Goal: Task Accomplishment & Management: Manage account settings

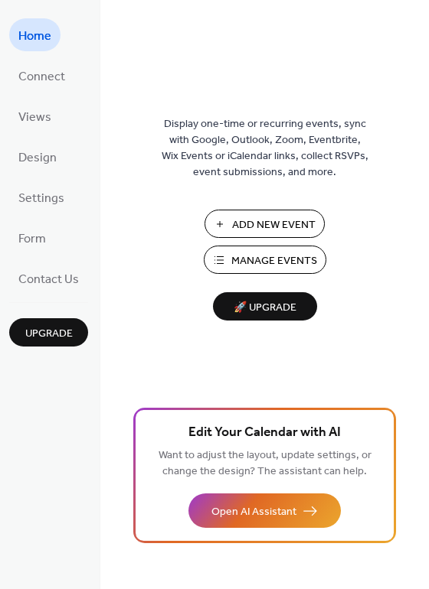
click at [260, 259] on span "Manage Events" at bounding box center [274, 261] width 86 height 16
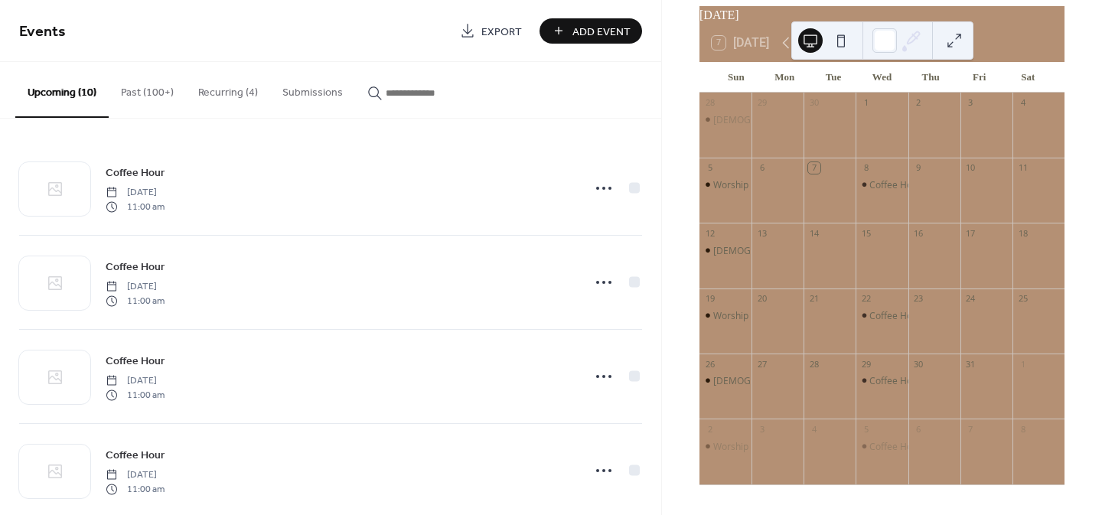
scroll to position [77, 0]
click at [156, 96] on button "Past (100+)" at bounding box center [147, 89] width 77 height 54
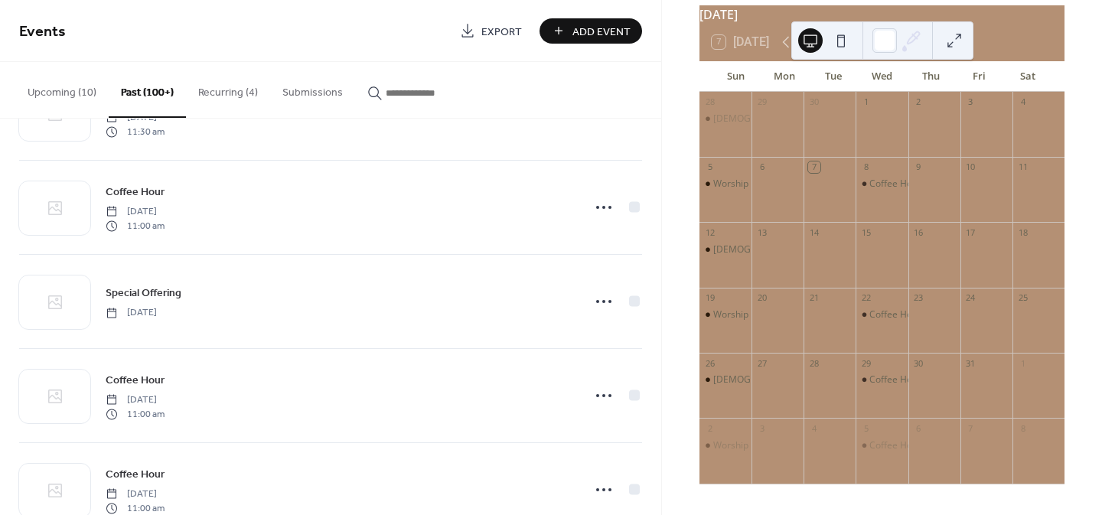
scroll to position [1607, 0]
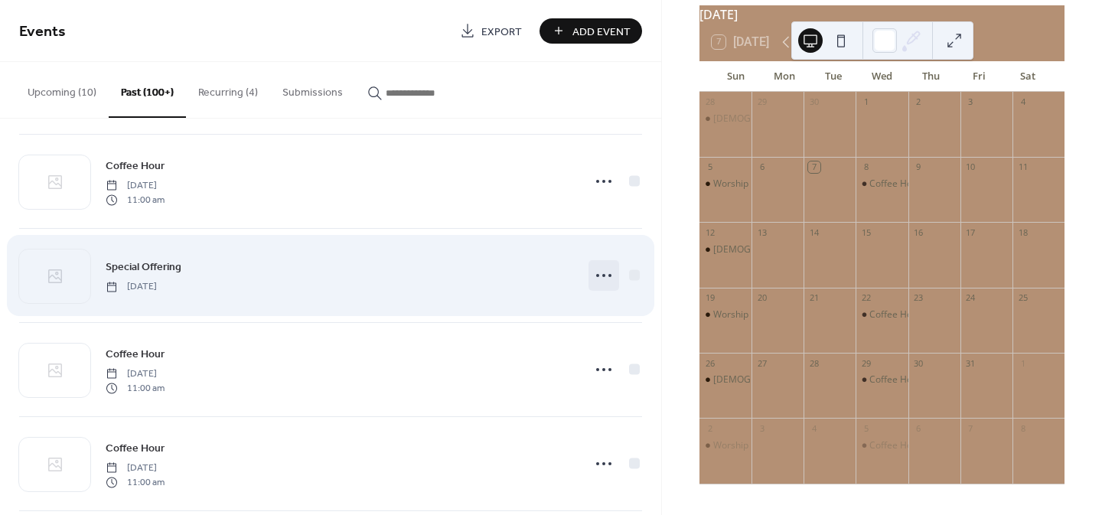
click at [602, 273] on icon at bounding box center [604, 275] width 24 height 24
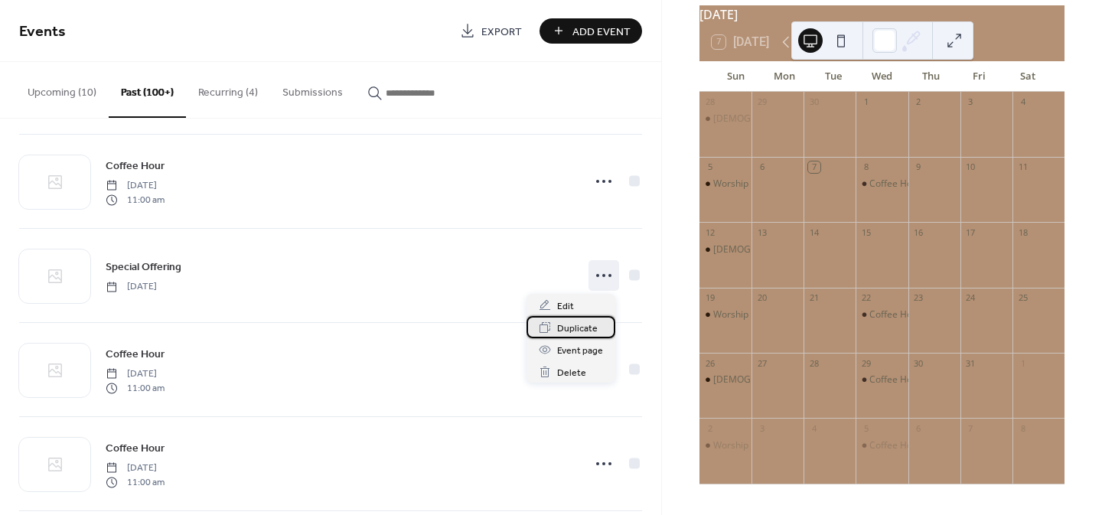
click at [583, 327] on span "Duplicate" at bounding box center [577, 329] width 41 height 16
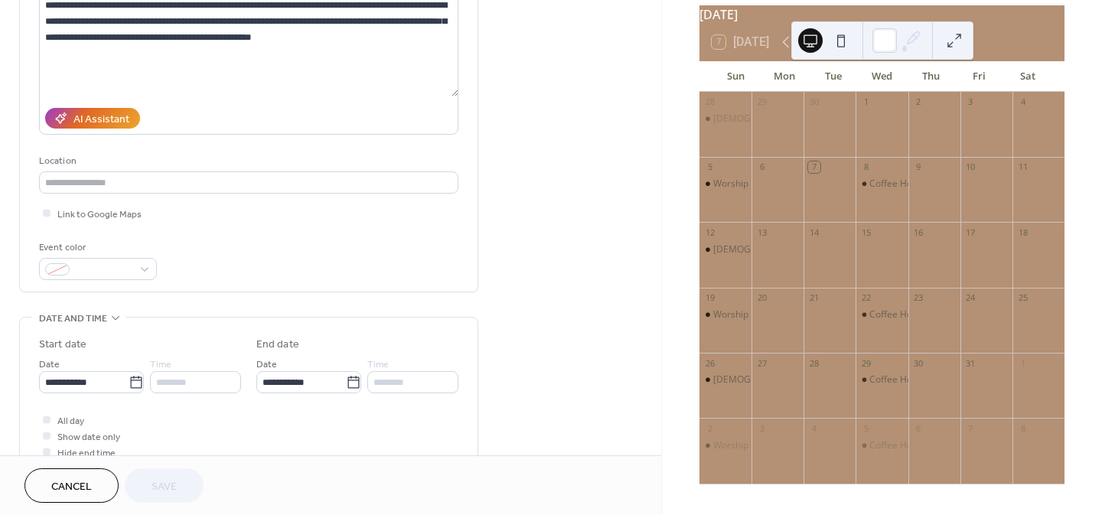
scroll to position [230, 0]
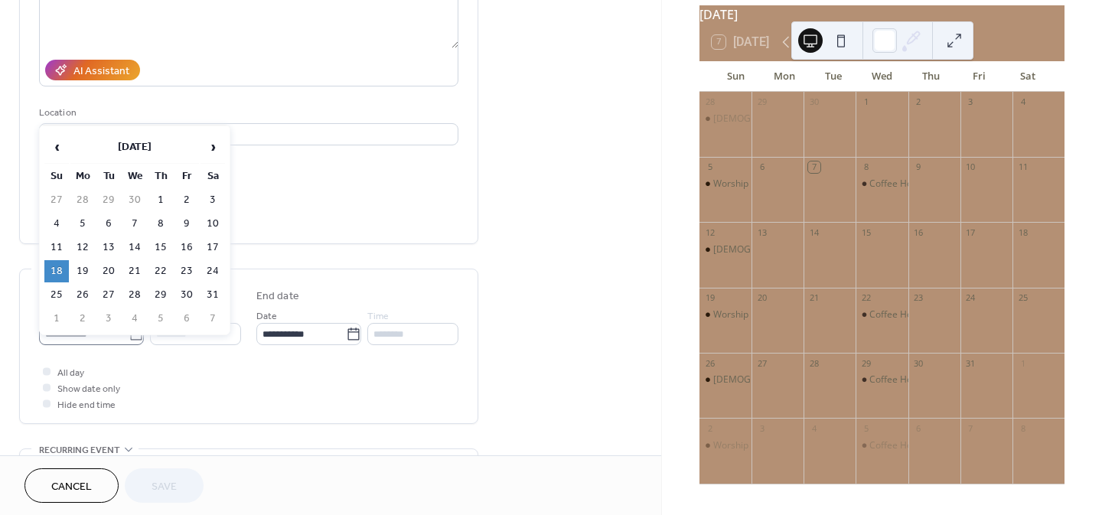
click at [134, 330] on icon at bounding box center [136, 334] width 15 height 15
click at [129, 330] on input "**********" at bounding box center [84, 334] width 90 height 22
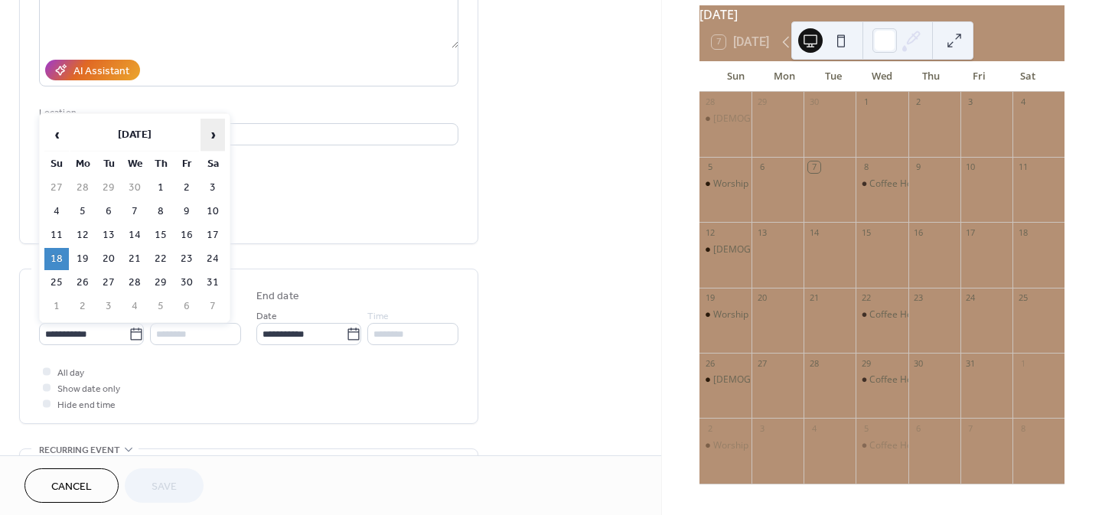
click at [204, 137] on span "›" at bounding box center [212, 134] width 23 height 31
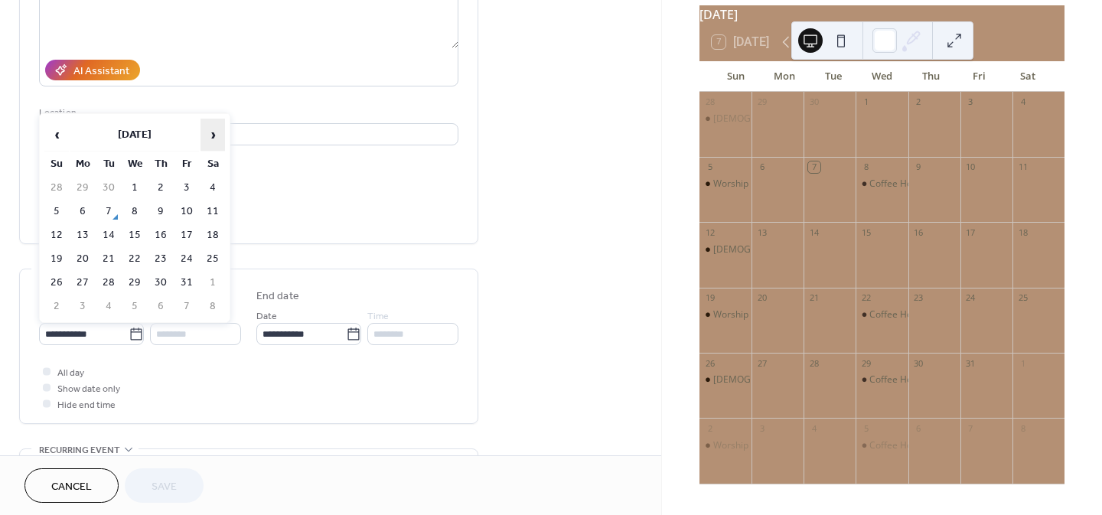
click at [202, 138] on span "›" at bounding box center [212, 134] width 23 height 31
click at [56, 255] on td "16" at bounding box center [56, 259] width 24 height 22
type input "**********"
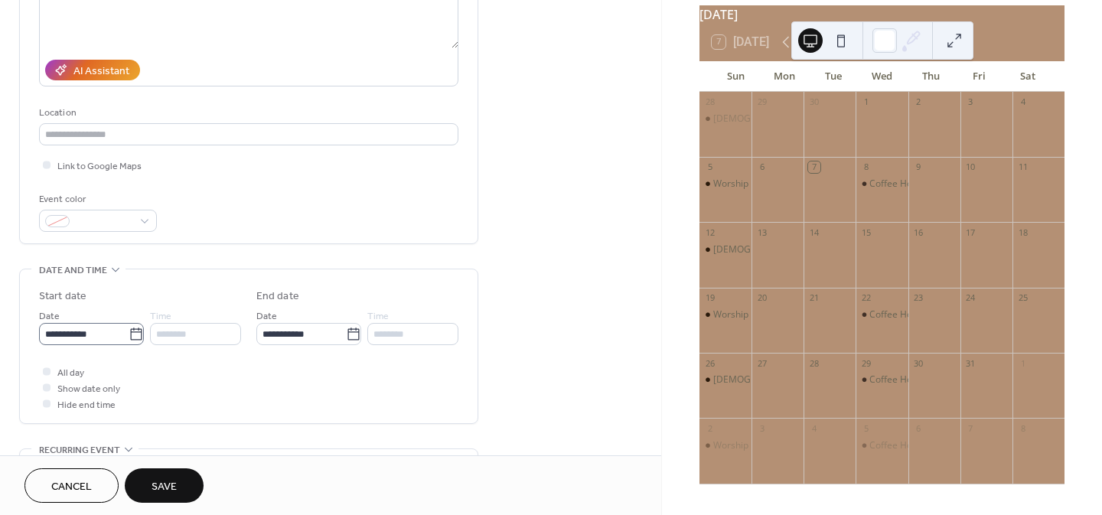
click at [133, 334] on icon at bounding box center [136, 334] width 15 height 15
click at [129, 334] on input "**********" at bounding box center [84, 334] width 90 height 22
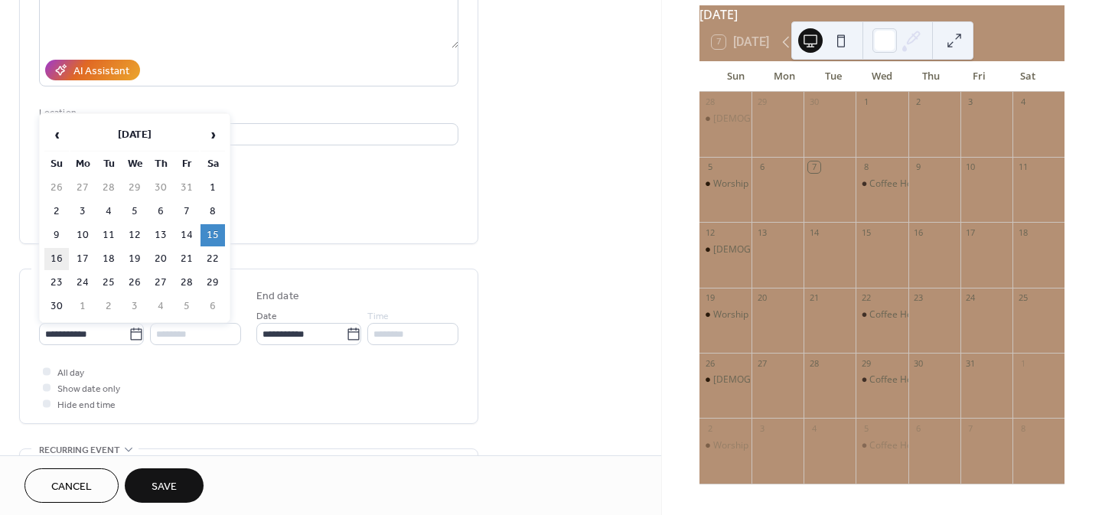
click at [64, 260] on td "16" at bounding box center [56, 259] width 24 height 22
type input "**********"
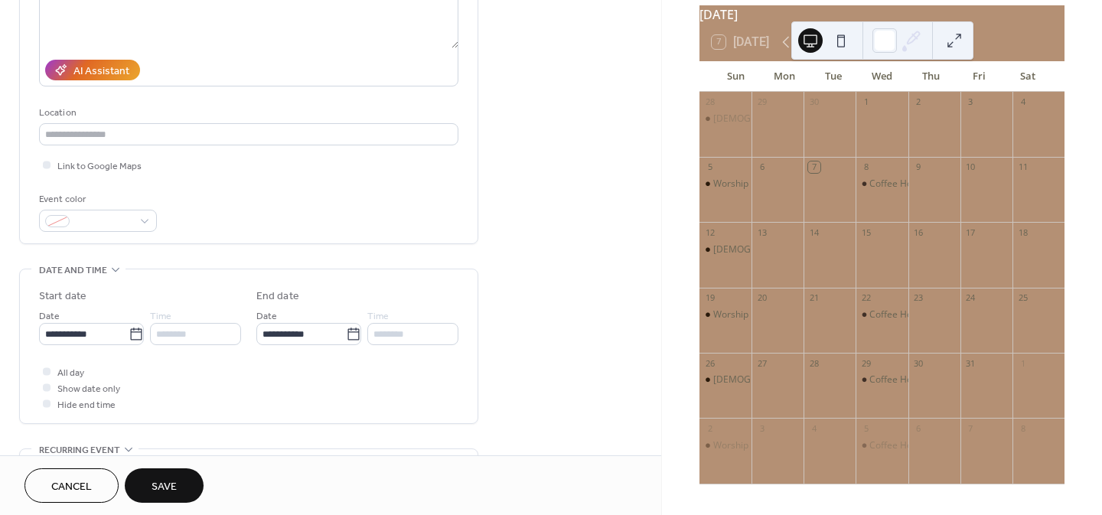
click at [158, 479] on span "Save" at bounding box center [164, 487] width 25 height 16
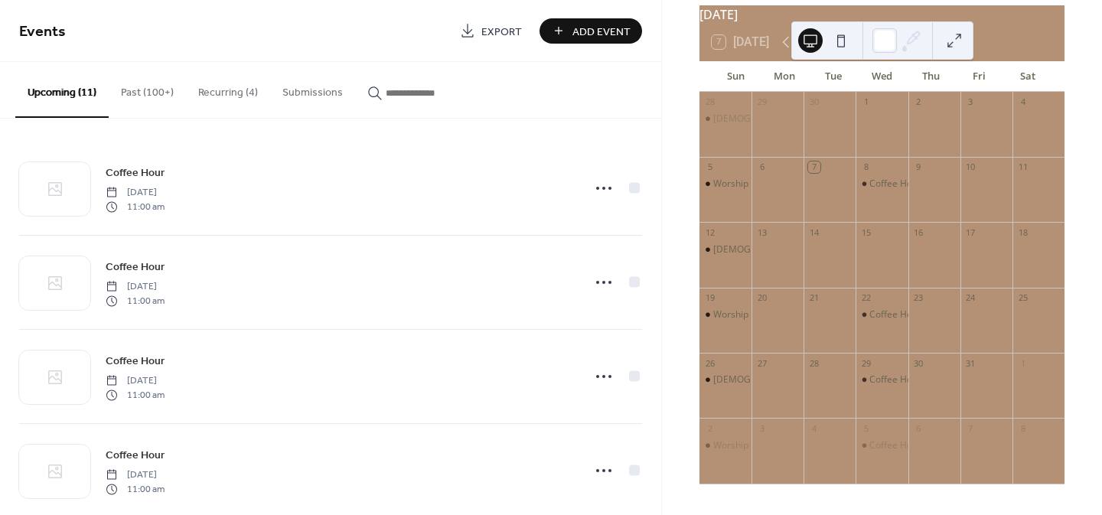
click at [219, 90] on button "Recurring (4)" at bounding box center [228, 89] width 84 height 54
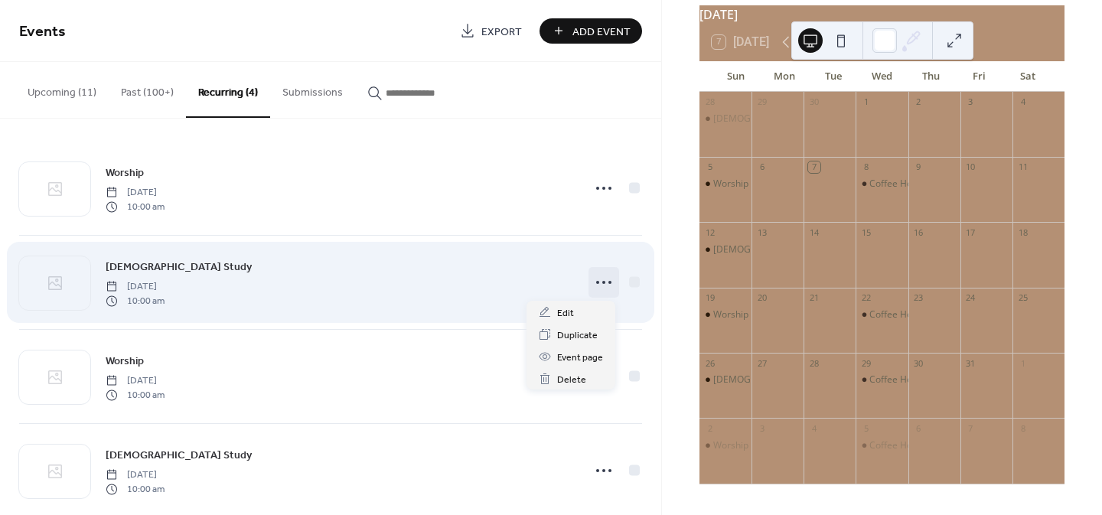
click at [602, 282] on circle at bounding box center [603, 282] width 3 height 3
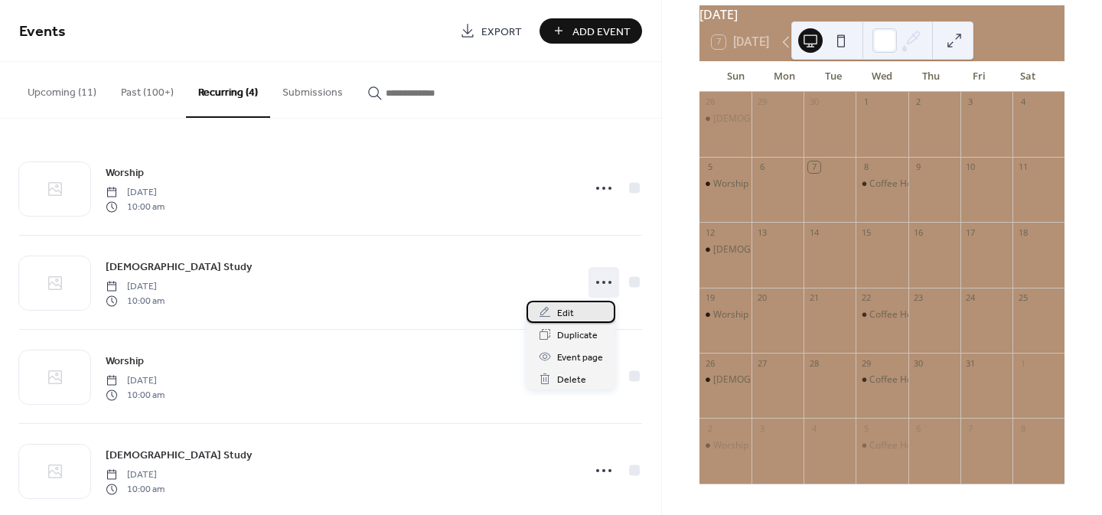
click at [586, 306] on div "Edit" at bounding box center [571, 312] width 89 height 22
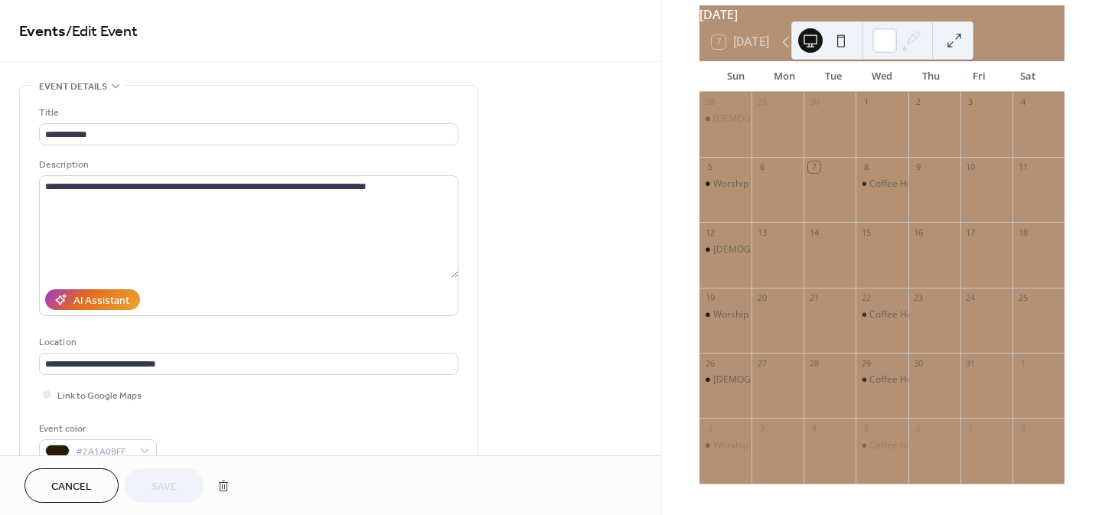
click at [80, 494] on span "Cancel" at bounding box center [71, 487] width 41 height 16
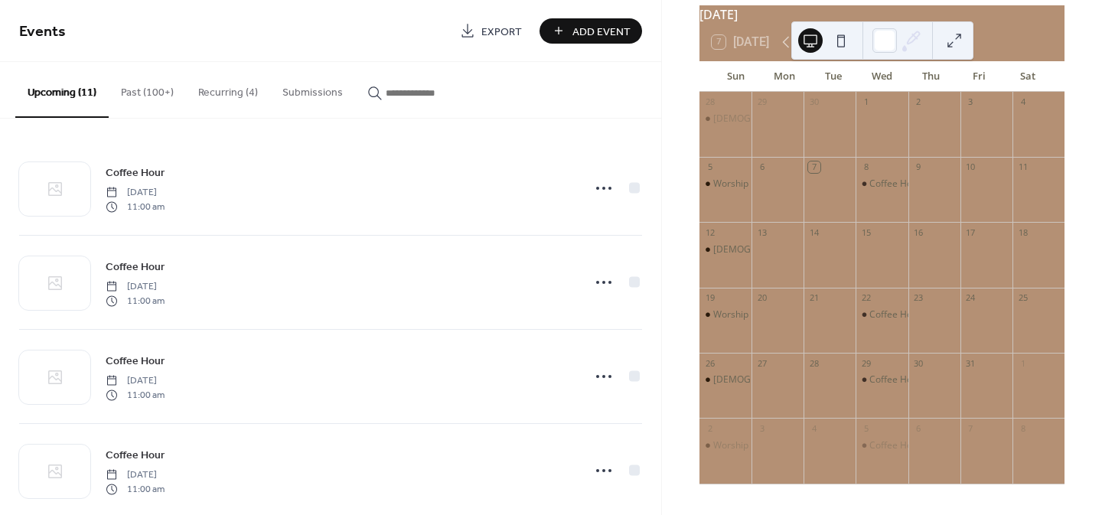
click at [212, 87] on button "Recurring (4)" at bounding box center [228, 89] width 84 height 54
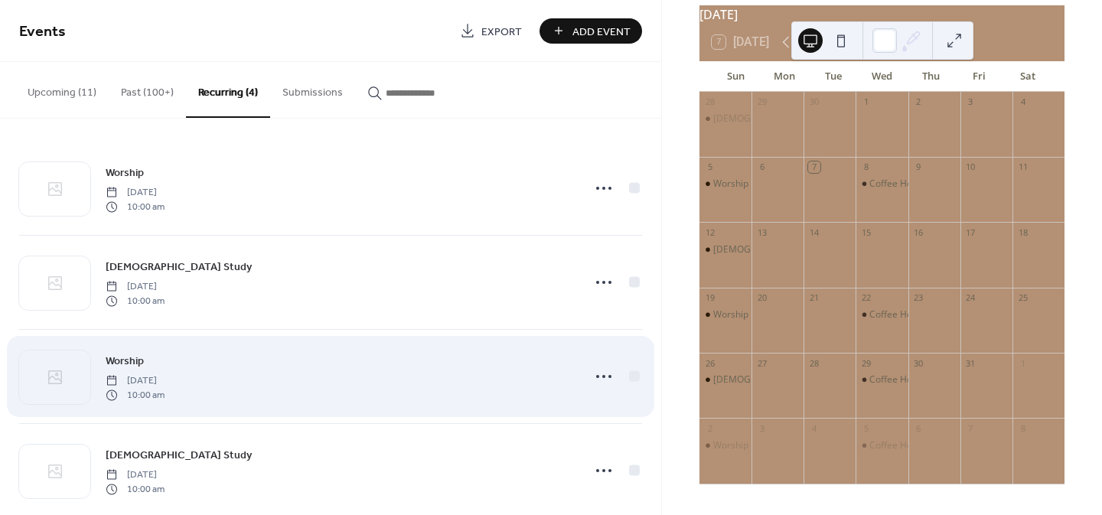
scroll to position [25, 0]
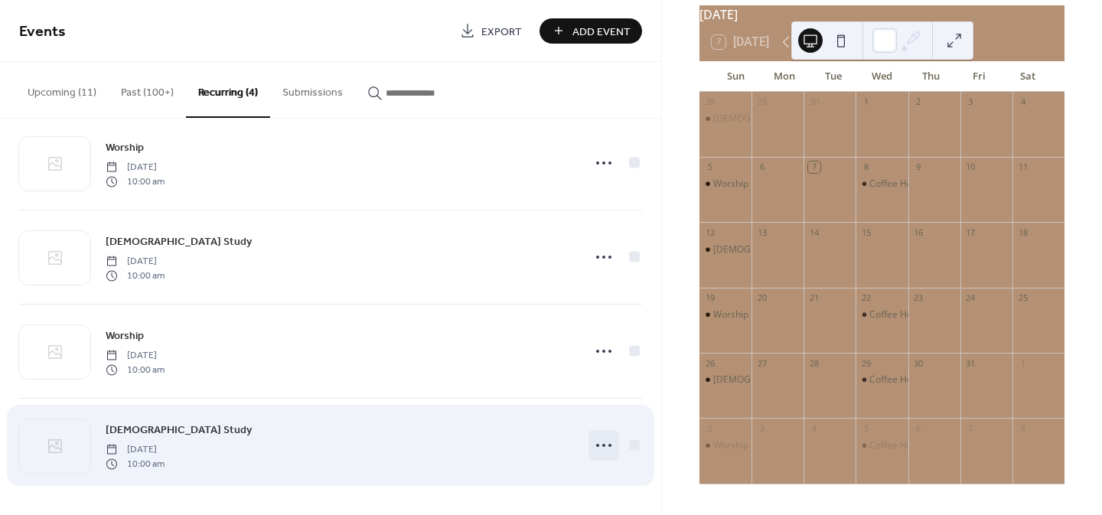
click at [602, 445] on circle at bounding box center [603, 445] width 3 height 3
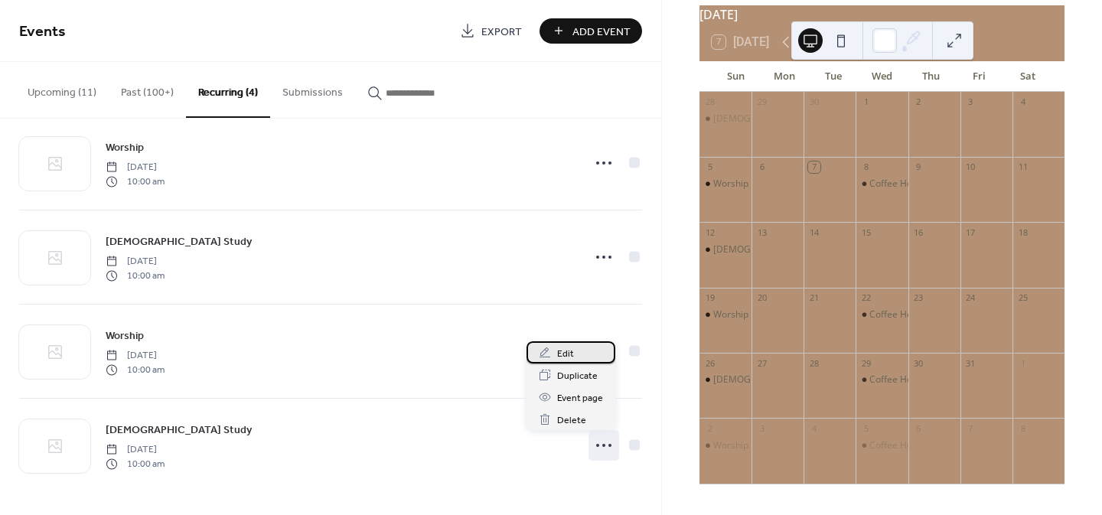
click at [587, 349] on div "Edit" at bounding box center [571, 352] width 89 height 22
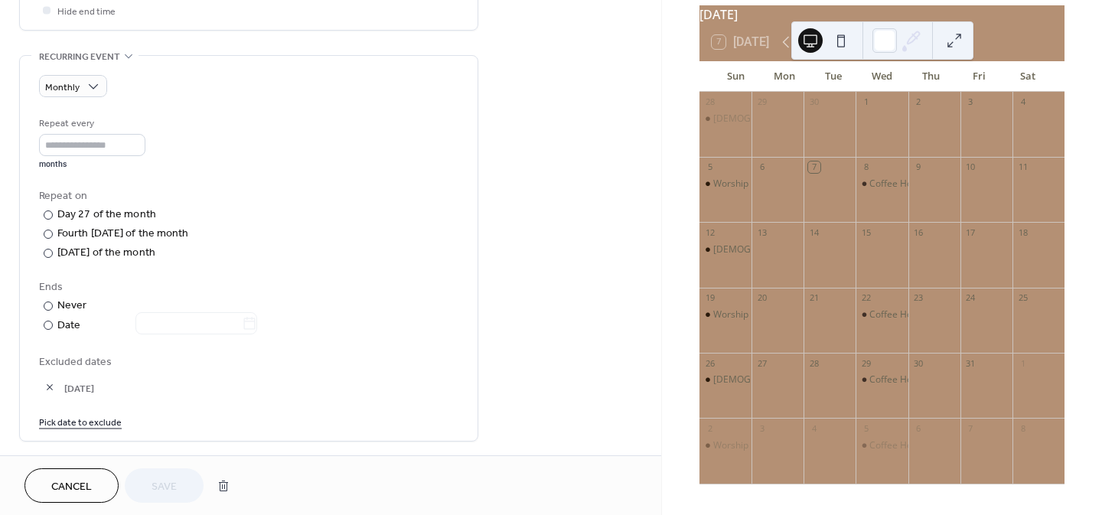
scroll to position [689, 0]
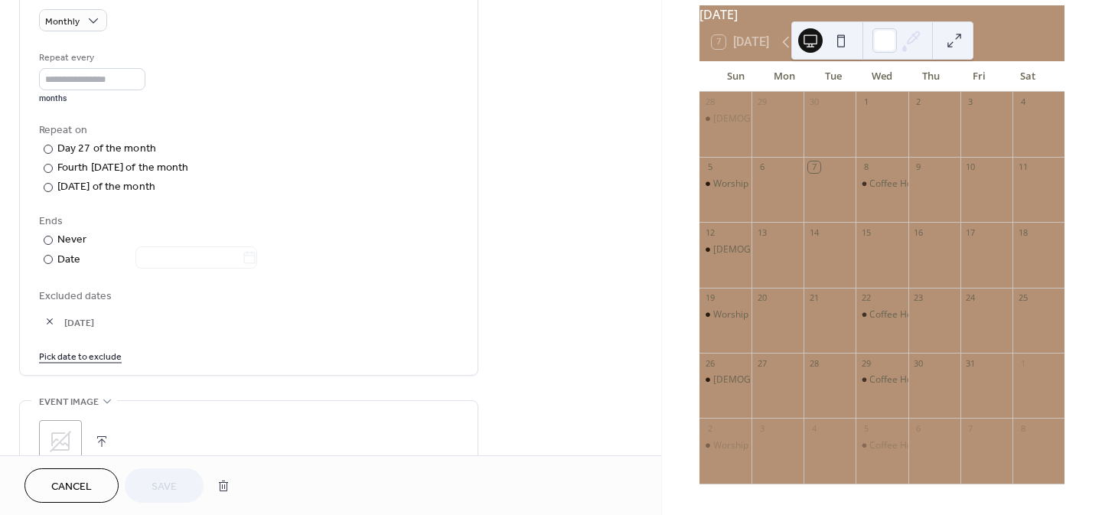
click at [90, 356] on link "Pick date to exclude" at bounding box center [80, 355] width 83 height 16
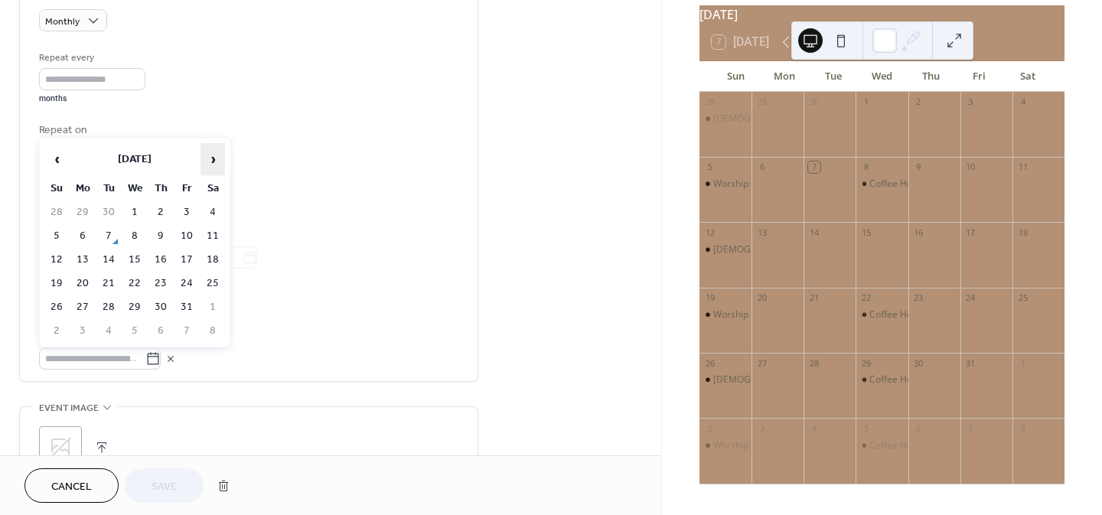
click at [204, 164] on span "›" at bounding box center [212, 159] width 23 height 31
click at [53, 305] on td "28" at bounding box center [56, 307] width 24 height 22
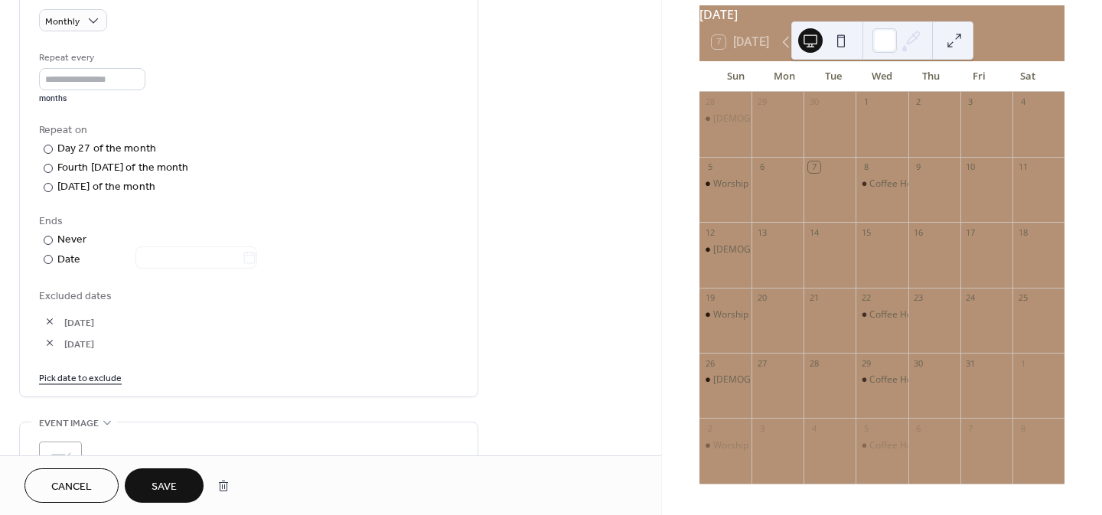
drag, startPoint x: 161, startPoint y: 481, endPoint x: 164, endPoint y: 470, distance: 11.0
click at [161, 480] on span "Save" at bounding box center [164, 487] width 25 height 16
